Goal: Task Accomplishment & Management: Complete application form

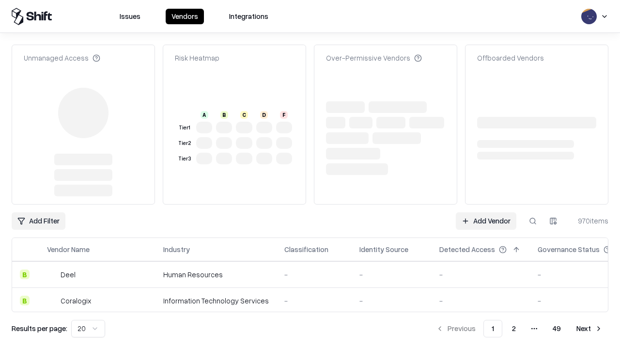
click at [486, 221] on link "Add Vendor" at bounding box center [486, 220] width 61 height 17
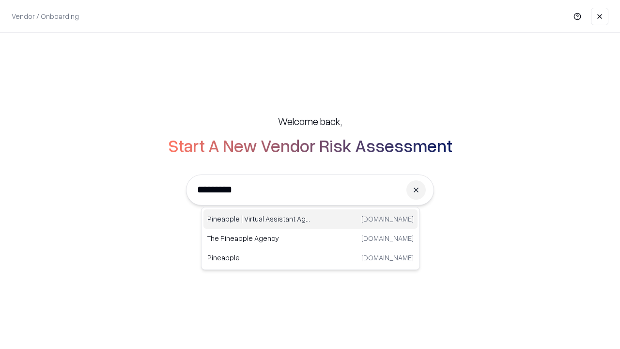
click at [310, 219] on div "Pineapple | Virtual Assistant Agency trypineapple.com" at bounding box center [310, 218] width 214 height 19
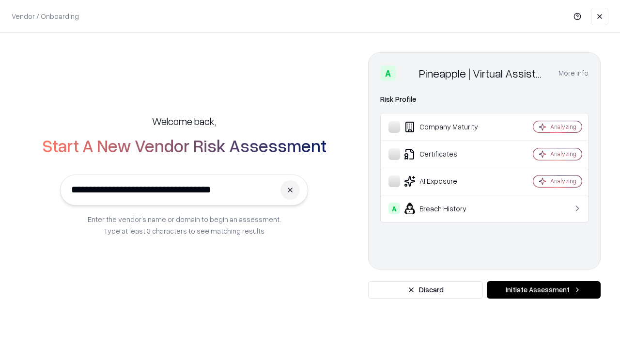
type input "**********"
click at [543, 290] on button "Initiate Assessment" at bounding box center [544, 289] width 114 height 17
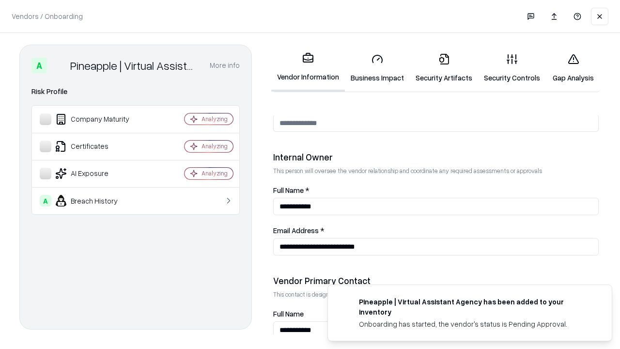
scroll to position [502, 0]
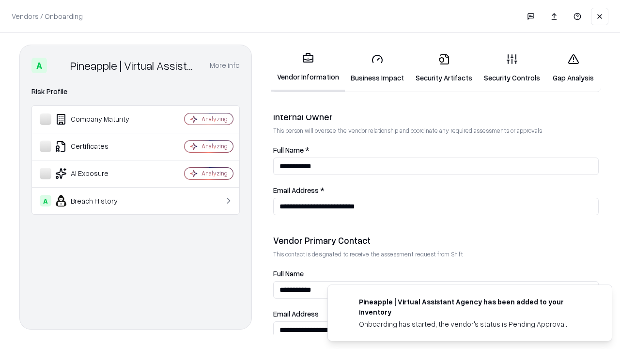
click at [377, 68] on link "Business Impact" at bounding box center [377, 68] width 65 height 45
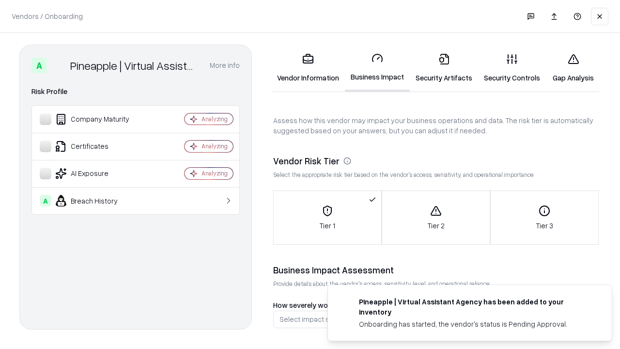
click at [443, 68] on link "Security Artifacts" at bounding box center [444, 68] width 68 height 45
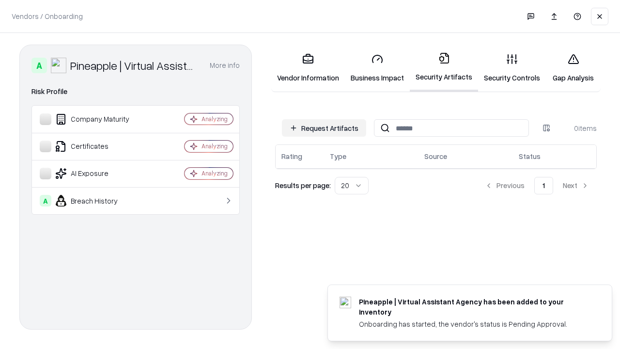
click at [324, 128] on button "Request Artifacts" at bounding box center [324, 127] width 84 height 17
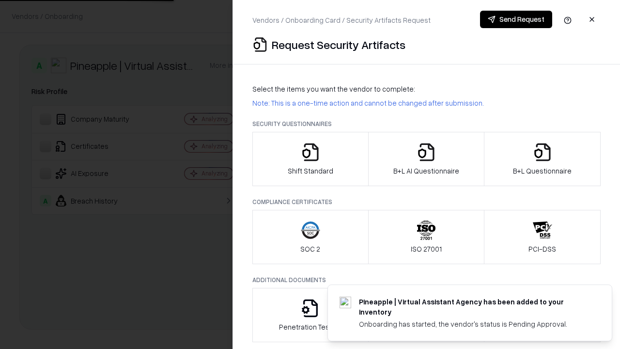
click at [310, 159] on icon "button" at bounding box center [310, 151] width 19 height 19
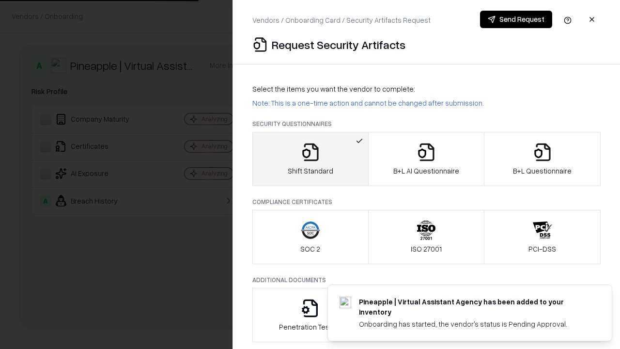
click at [516, 19] on button "Send Request" at bounding box center [516, 19] width 72 height 17
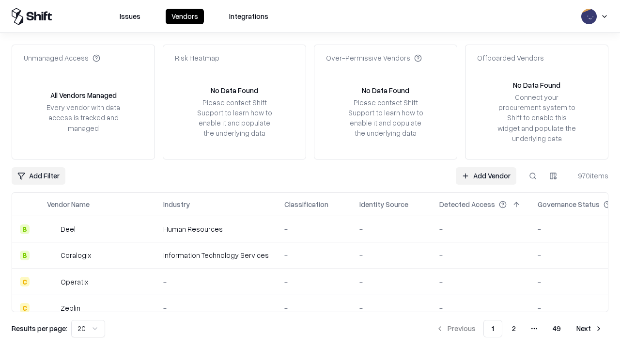
click at [533, 175] on button at bounding box center [532, 175] width 17 height 17
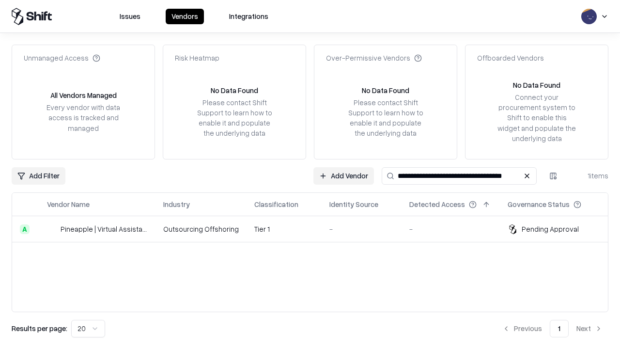
type input "**********"
click at [316, 229] on td "Tier 1" at bounding box center [283, 229] width 75 height 26
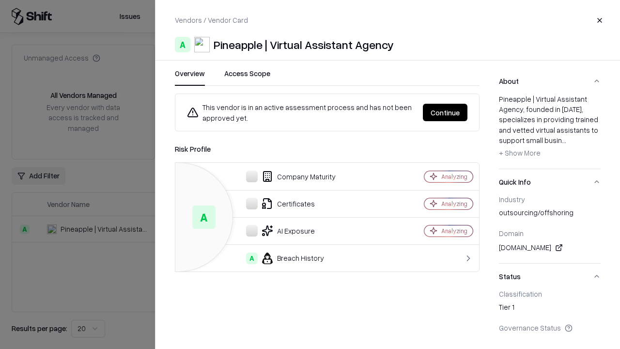
click at [445, 112] on button "Continue" at bounding box center [445, 112] width 45 height 17
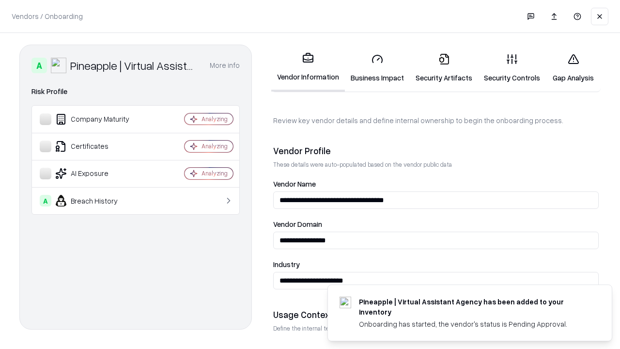
click at [443, 68] on link "Security Artifacts" at bounding box center [444, 68] width 68 height 45
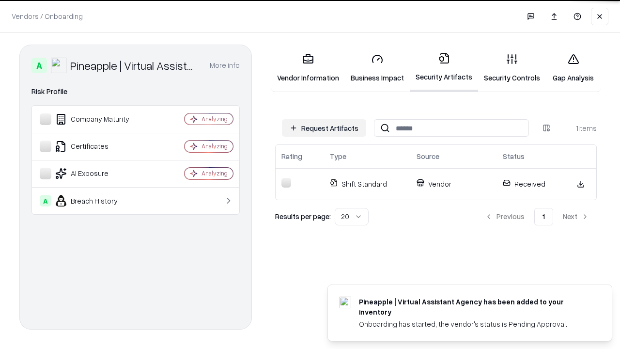
click at [573, 68] on link "Gap Analysis" at bounding box center [573, 68] width 55 height 45
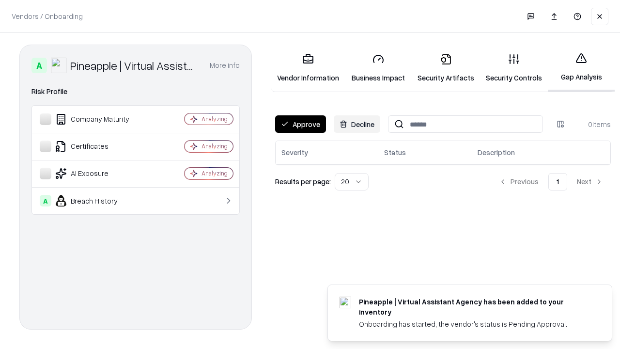
click at [300, 124] on button "Approve" at bounding box center [300, 123] width 51 height 17
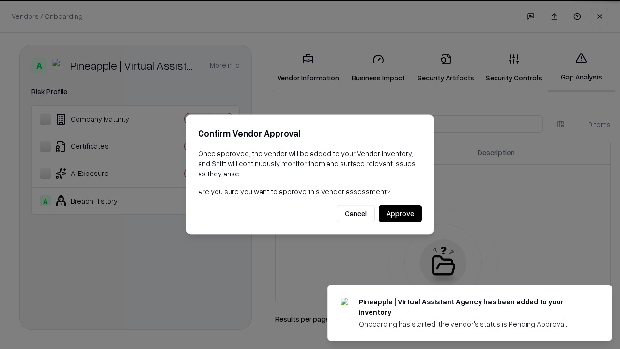
click at [400, 213] on button "Approve" at bounding box center [400, 213] width 43 height 17
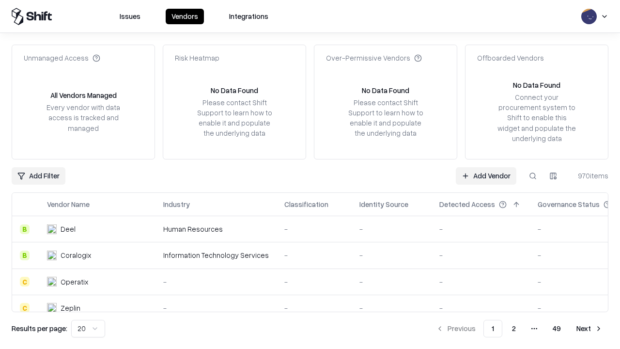
type input "**********"
click at [486, 175] on link "Add Vendor" at bounding box center [486, 175] width 61 height 17
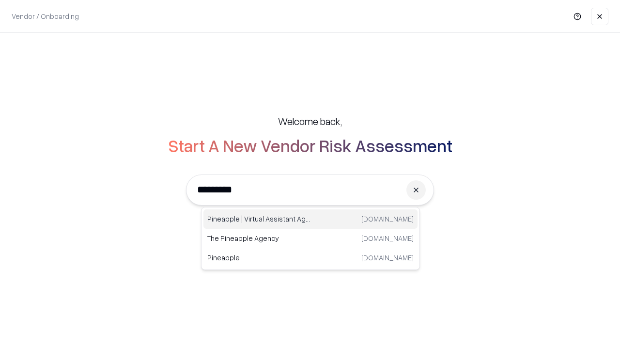
click at [310, 219] on div "Pineapple | Virtual Assistant Agency trypineapple.com" at bounding box center [310, 218] width 214 height 19
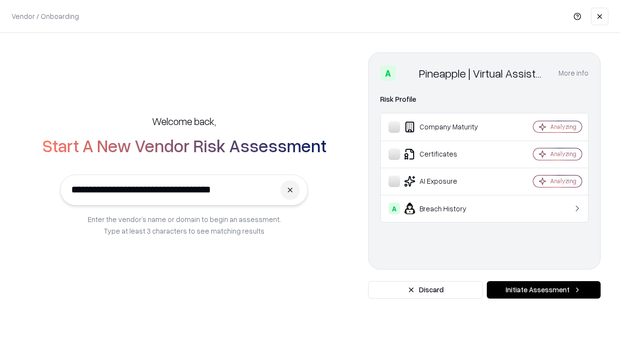
type input "**********"
click at [543, 290] on button "Initiate Assessment" at bounding box center [544, 289] width 114 height 17
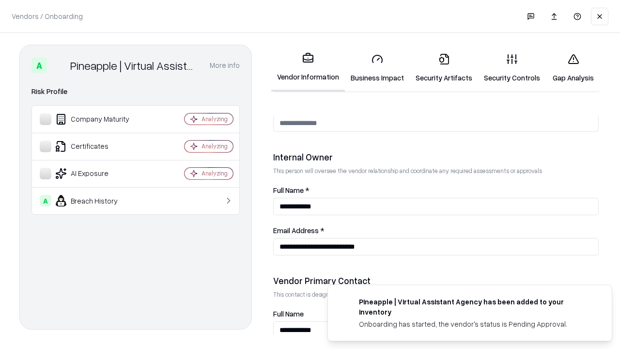
scroll to position [502, 0]
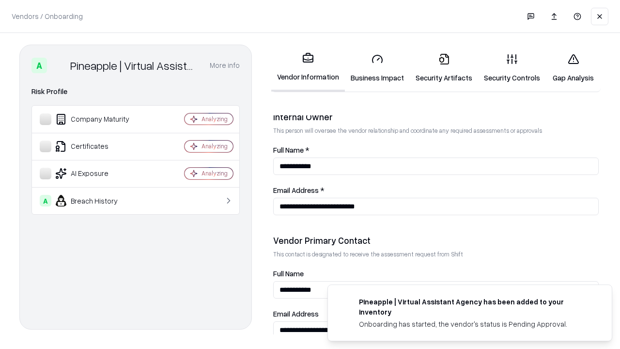
click at [573, 68] on link "Gap Analysis" at bounding box center [573, 68] width 55 height 45
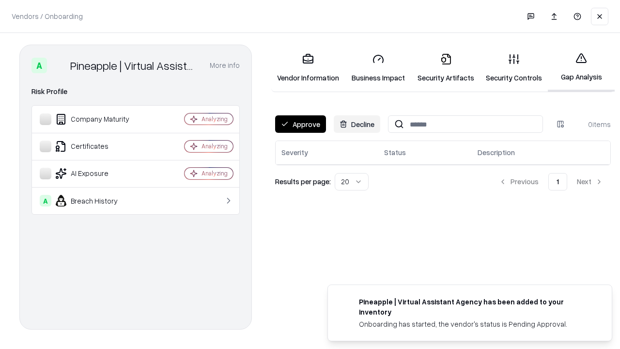
click at [300, 124] on button "Approve" at bounding box center [300, 123] width 51 height 17
